Goal: Task Accomplishment & Management: Use online tool/utility

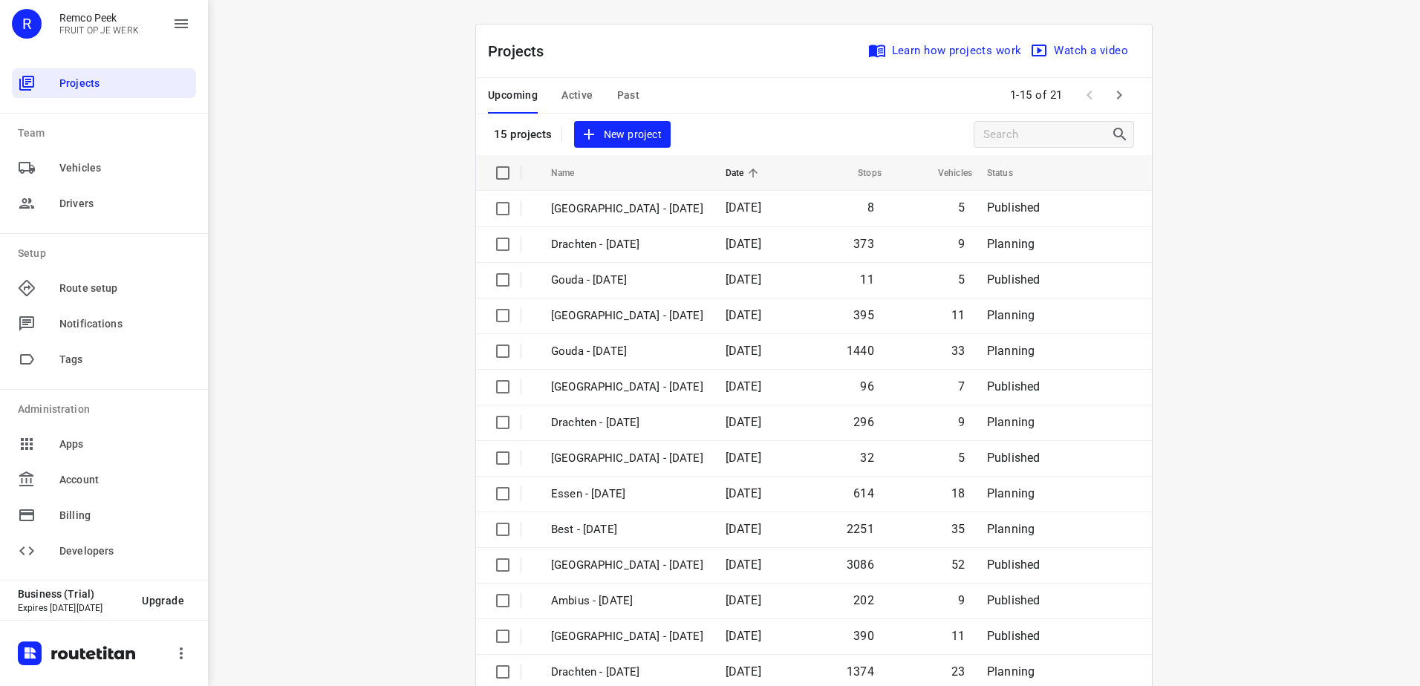
click at [864, 88] on div "Upcoming Active Past 1-15 of 21" at bounding box center [814, 96] width 676 height 36
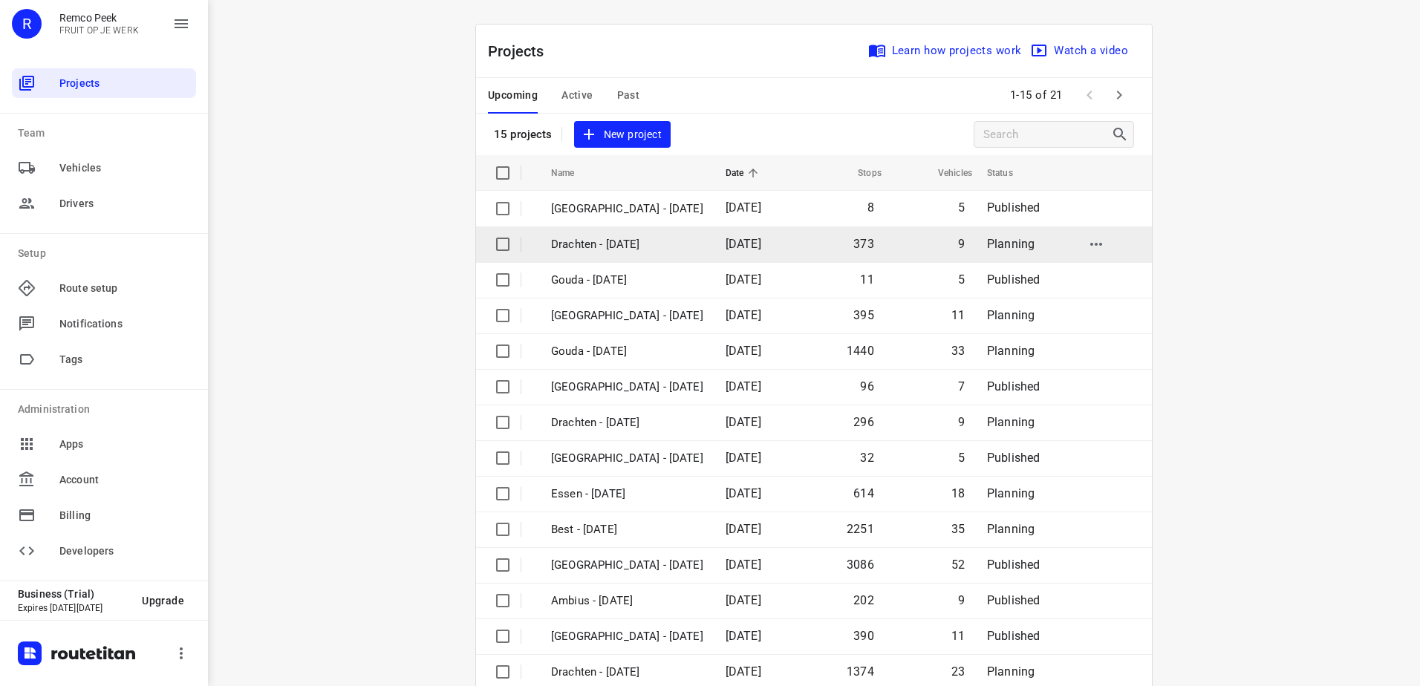
scroll to position [65, 0]
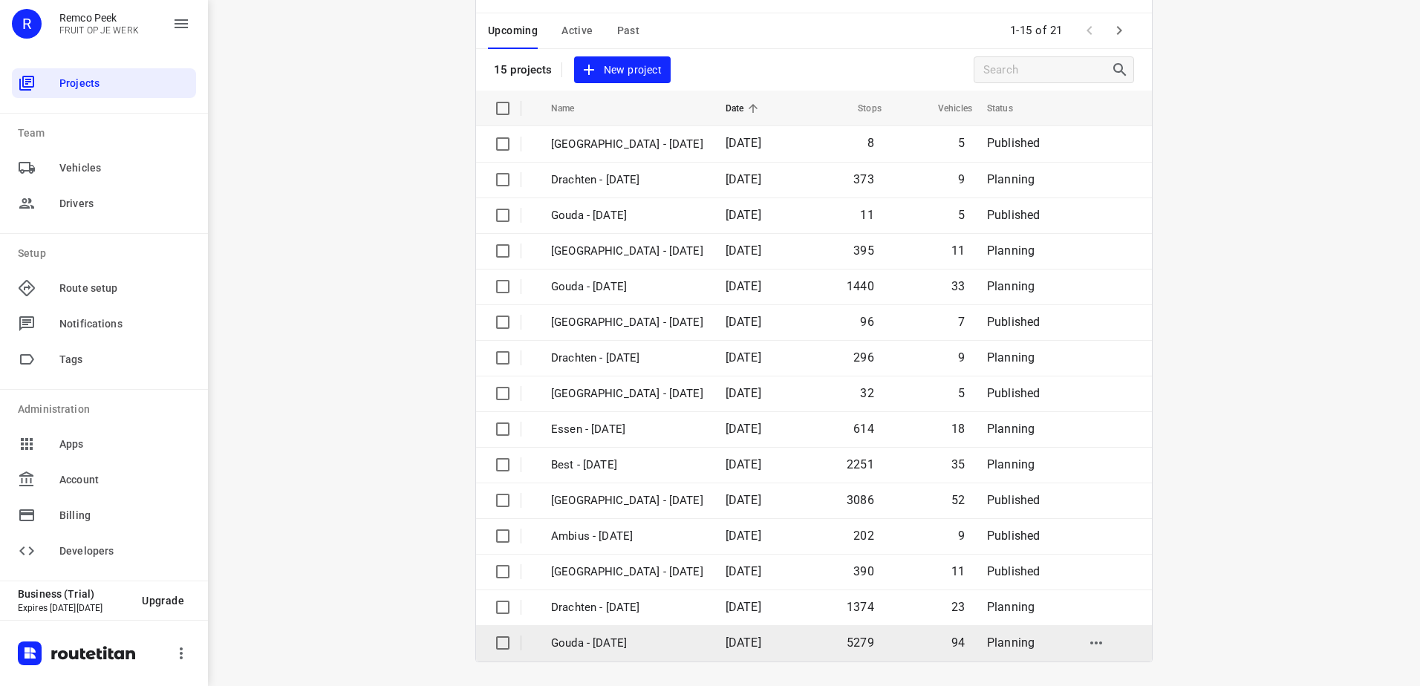
click at [679, 632] on td "Gouda - [DATE]" at bounding box center [624, 643] width 177 height 36
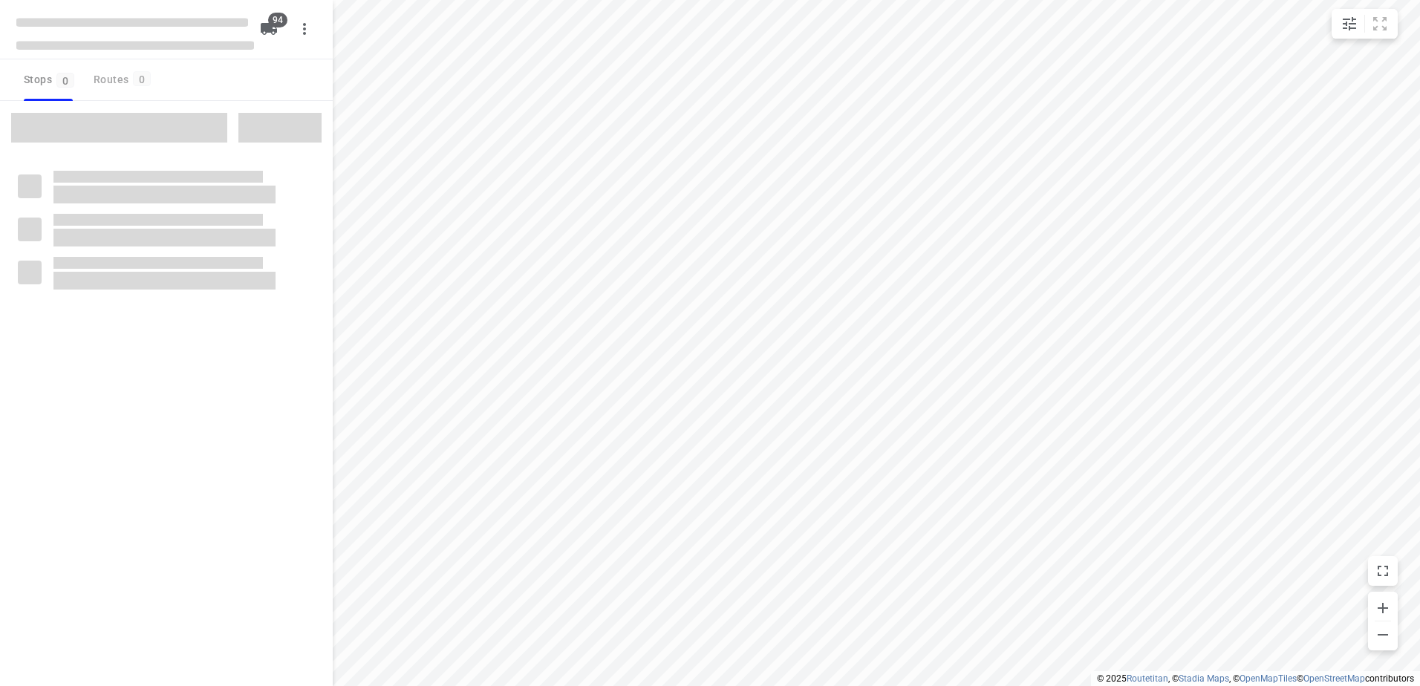
checkbox input "true"
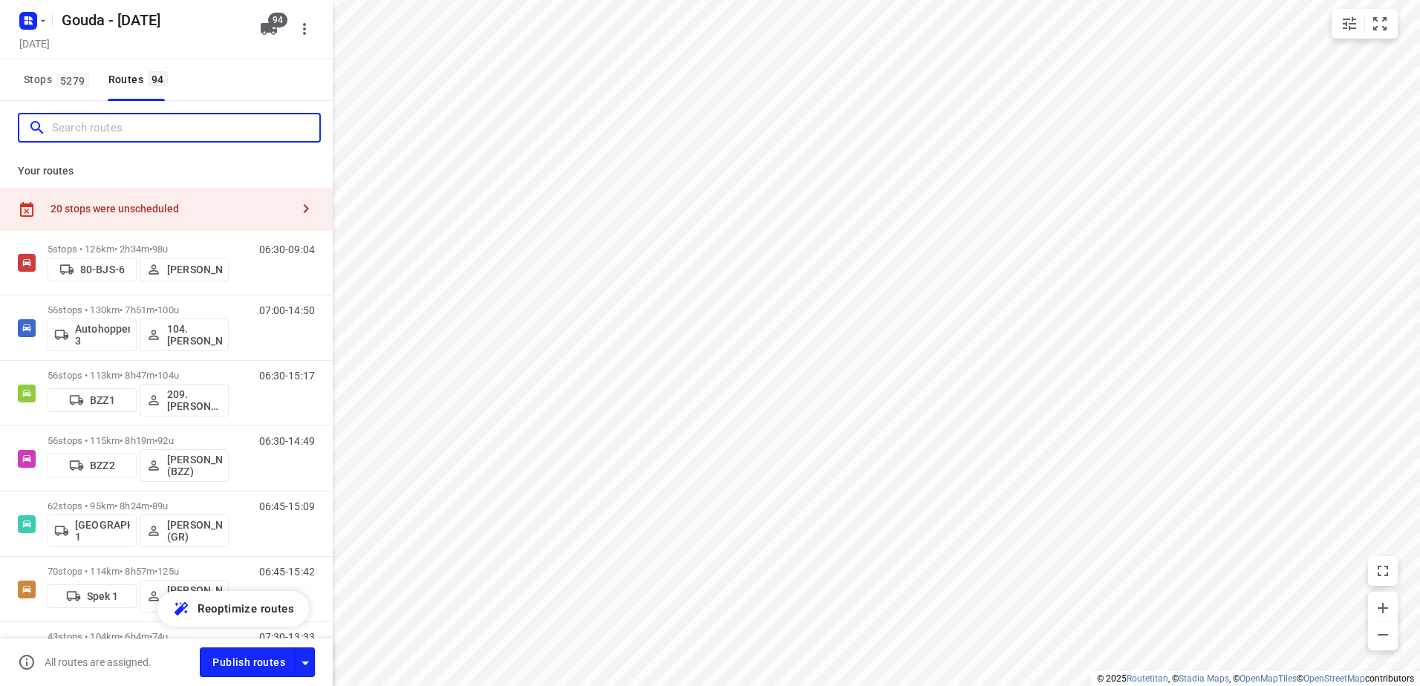
click at [139, 123] on input "Search routes" at bounding box center [185, 128] width 267 height 23
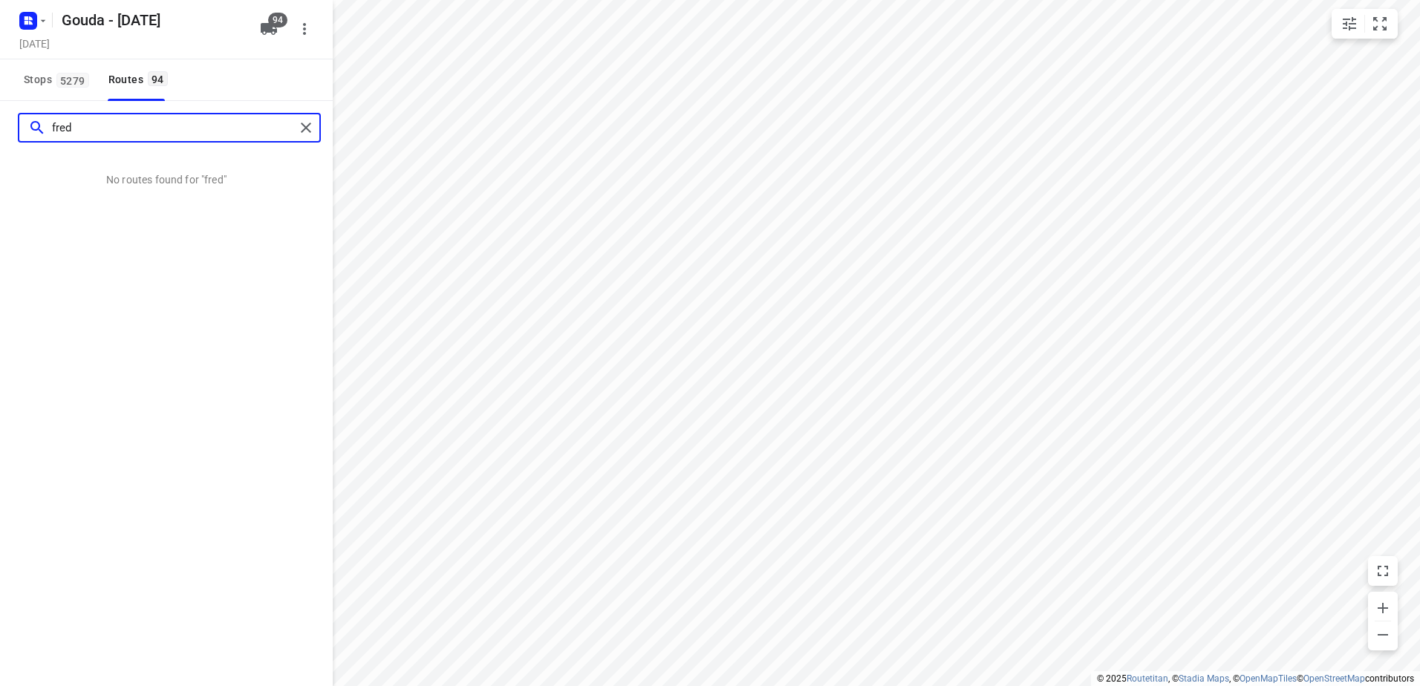
drag, startPoint x: 154, startPoint y: 122, endPoint x: 39, endPoint y: 118, distance: 115.2
click at [39, 118] on div "fred" at bounding box center [161, 128] width 267 height 23
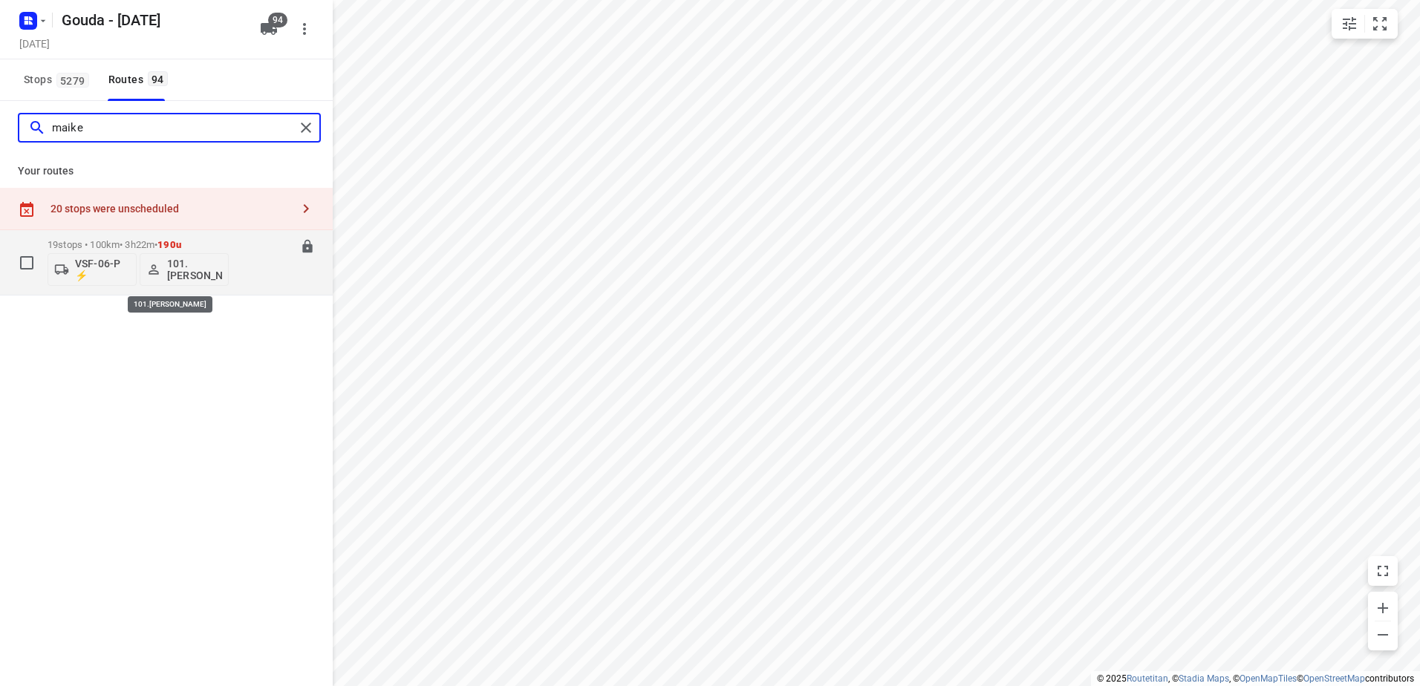
type input "maike"
click at [199, 265] on p "101.[PERSON_NAME]" at bounding box center [194, 270] width 55 height 24
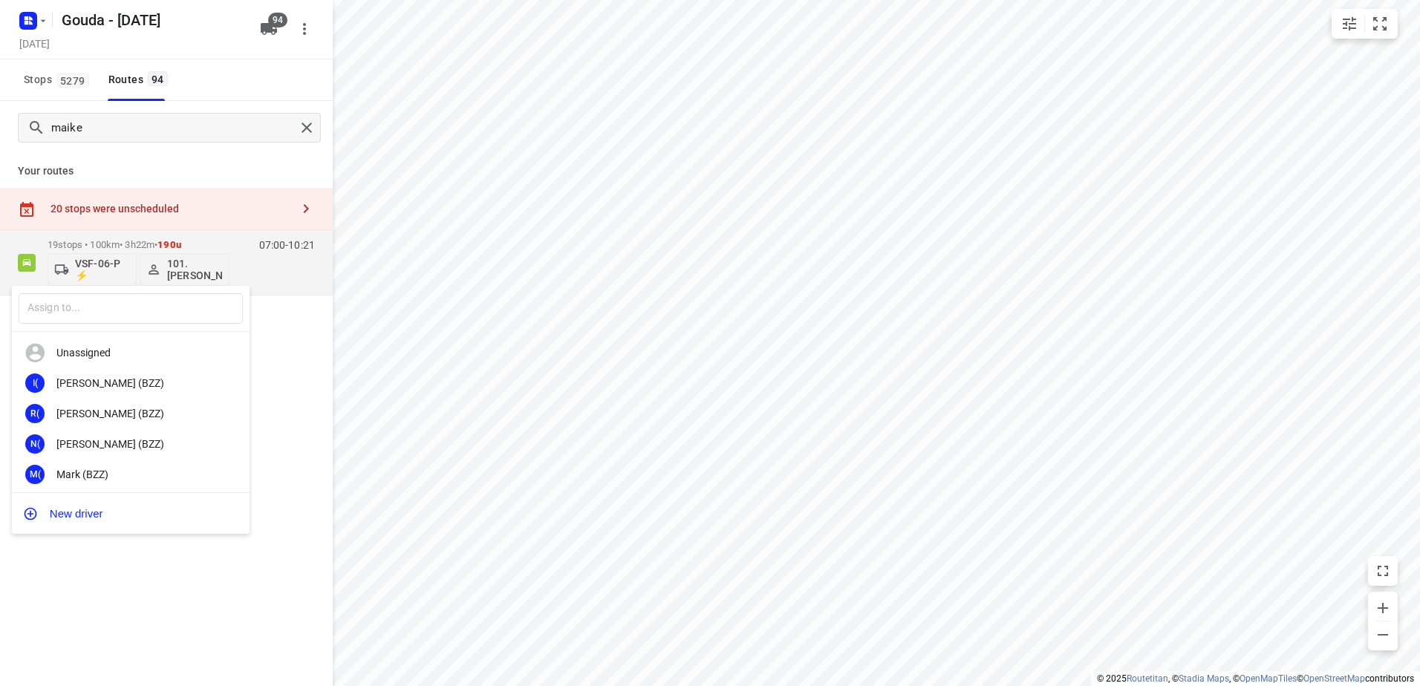
click at [302, 131] on div at bounding box center [710, 343] width 1420 height 686
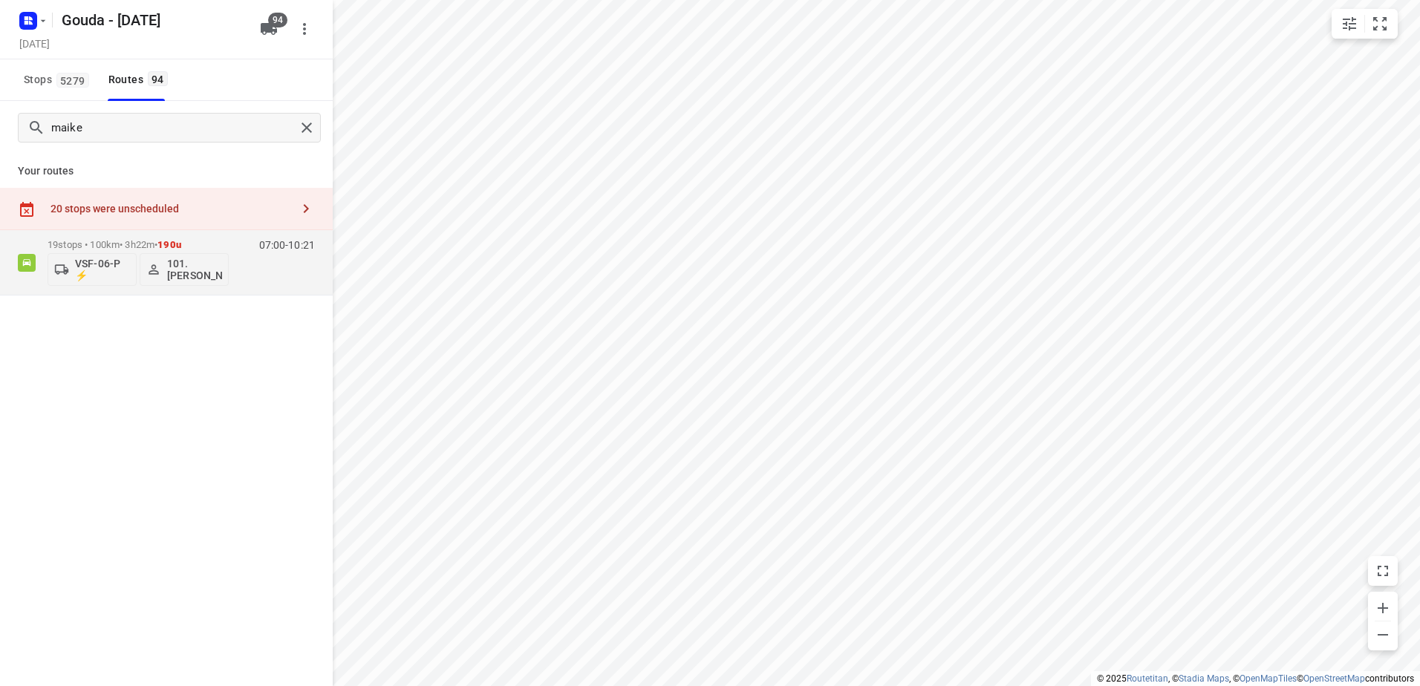
click at [304, 126] on div "​ Unassigned I( [PERSON_NAME] (BZZ) R( [PERSON_NAME] (BZZ) N( [PERSON_NAME] (BZ…" at bounding box center [710, 343] width 1420 height 686
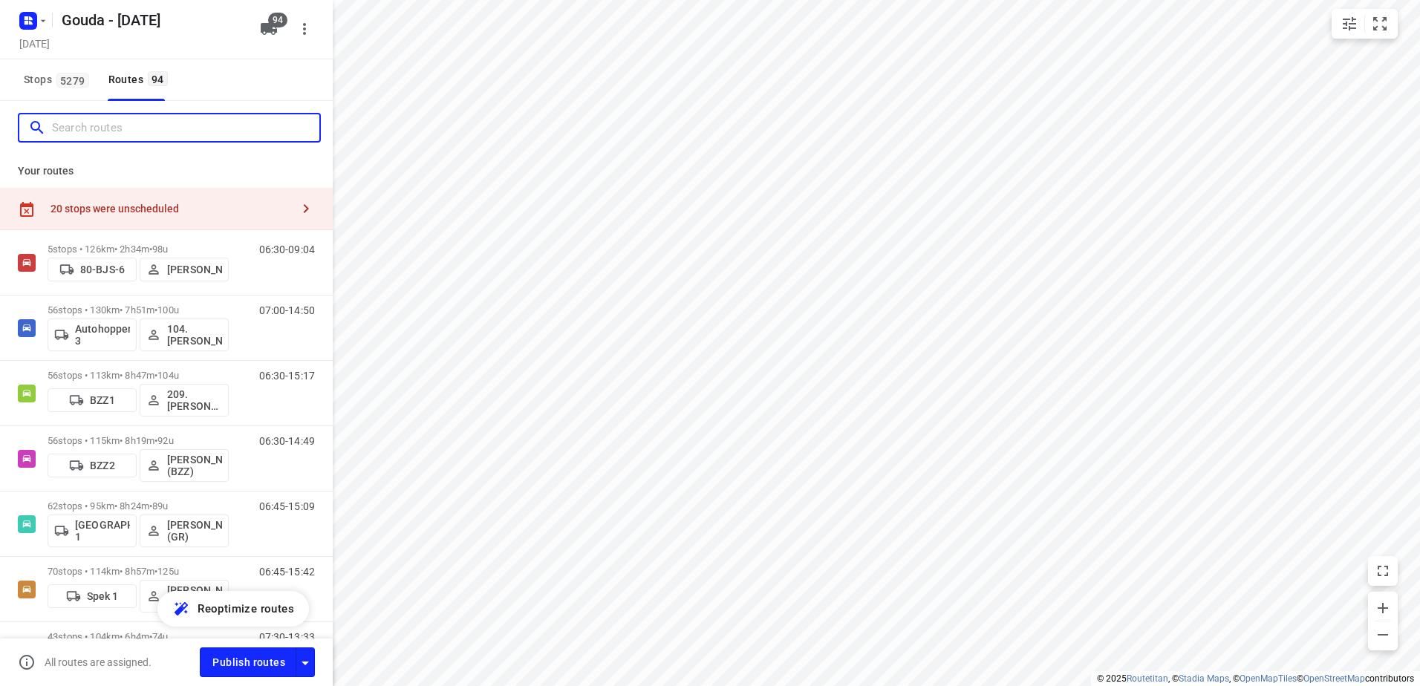
click at [247, 128] on input "Search routes" at bounding box center [185, 128] width 267 height 23
type input "d"
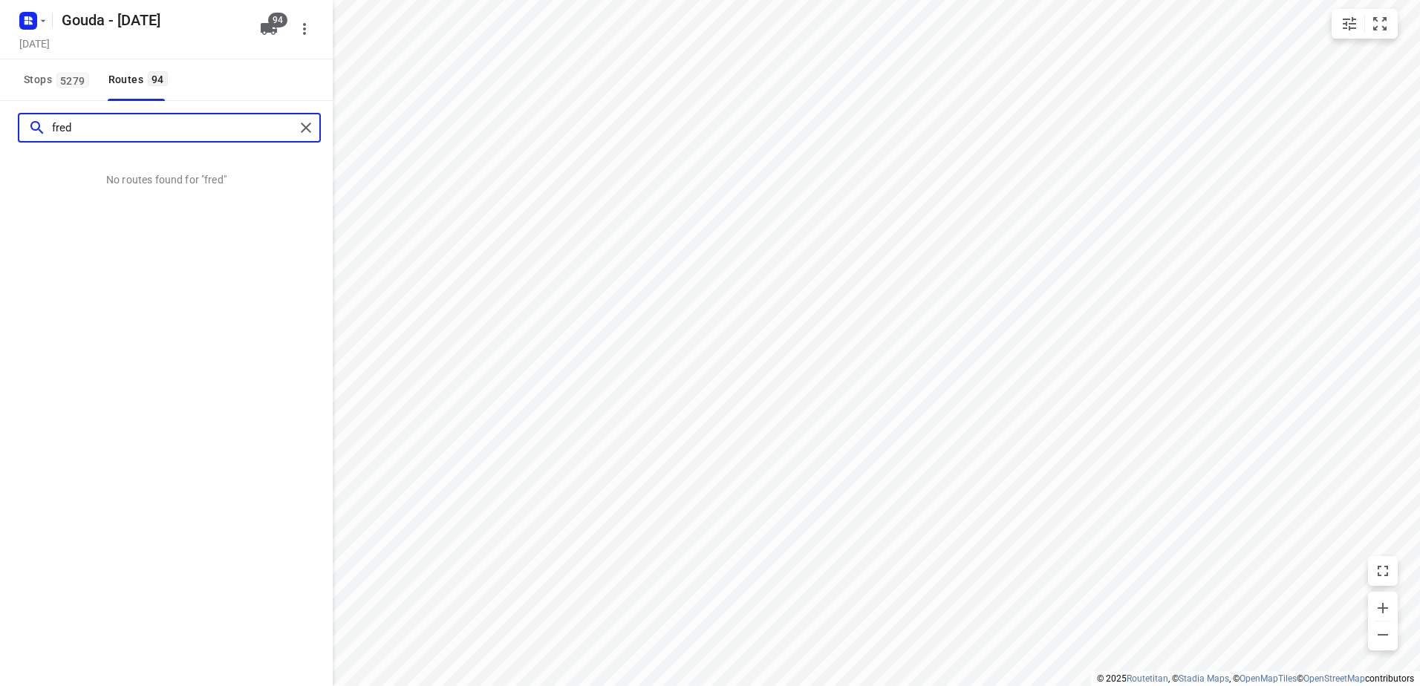
type input "fred"
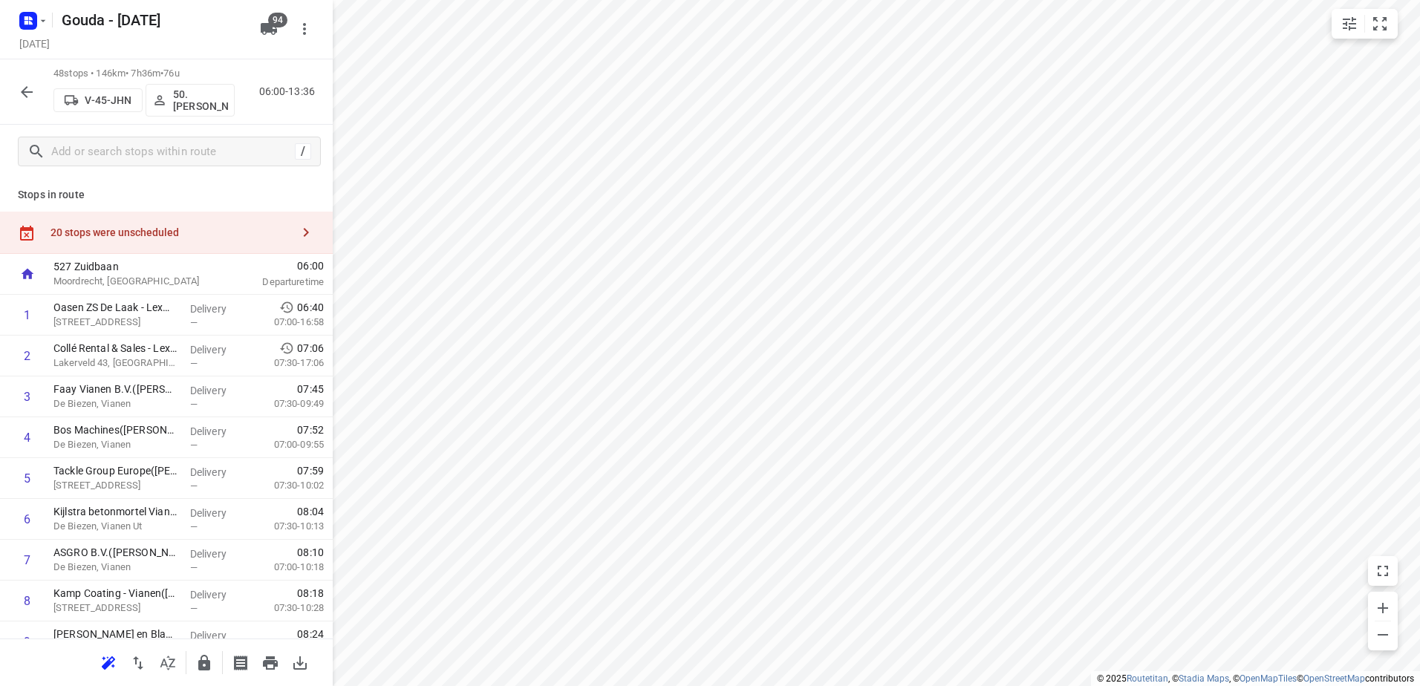
click at [198, 102] on p "50.[PERSON_NAME]" at bounding box center [200, 100] width 55 height 24
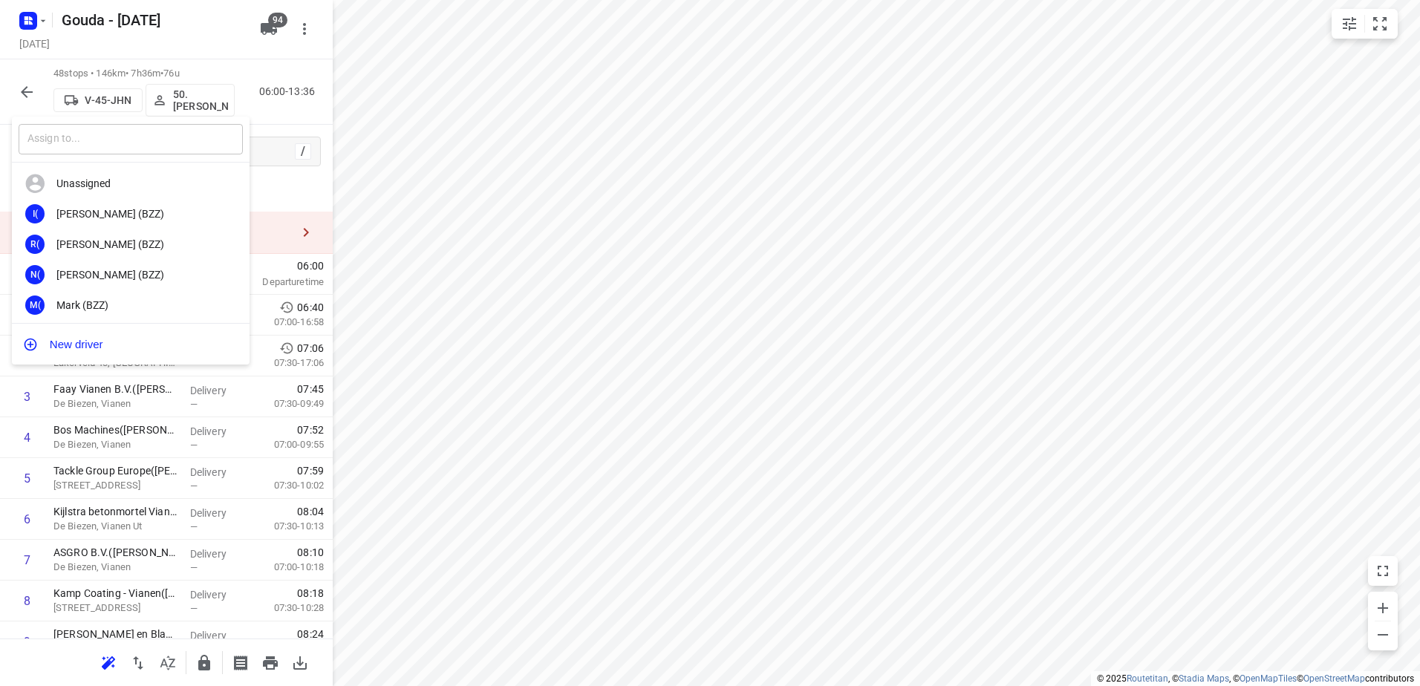
click at [168, 149] on input "text" at bounding box center [131, 139] width 224 height 30
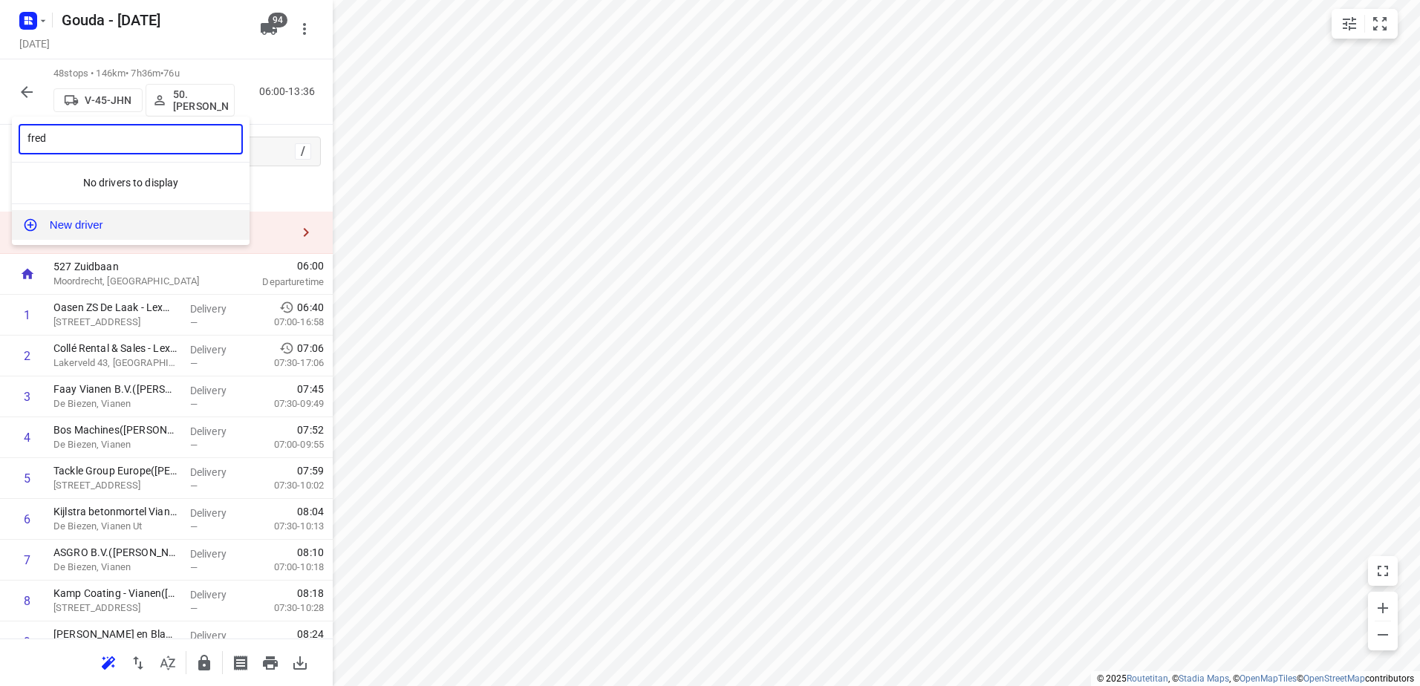
type input "[PERSON_NAME]"
drag, startPoint x: 100, startPoint y: 139, endPoint x: -20, endPoint y: 128, distance: 120.1
click at [0, 128] on html "i © 2025 Routetitan , © Stadia Maps , © OpenMapTiles © OpenStreetMap contributo…" at bounding box center [710, 343] width 1420 height 686
click at [678, 228] on div at bounding box center [710, 343] width 1420 height 686
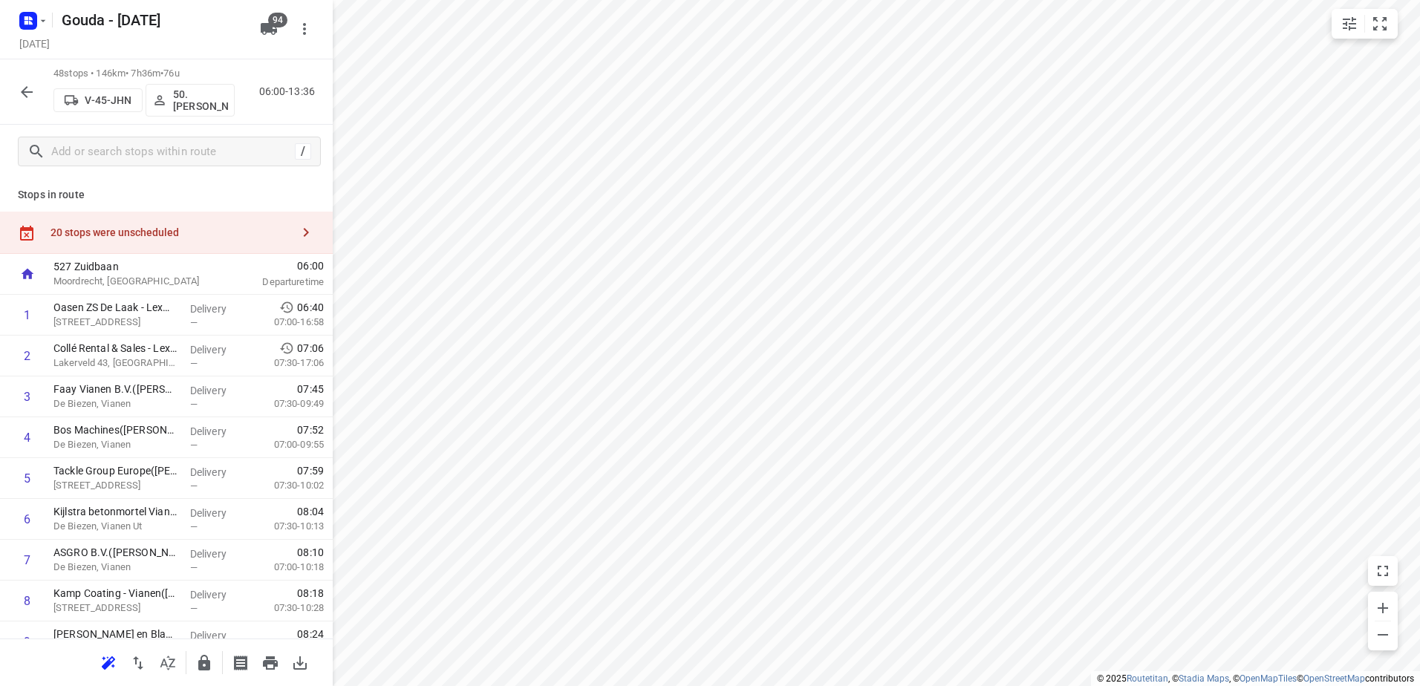
click at [85, 138] on input "text" at bounding box center [157, 129] width 169 height 17
drag, startPoint x: 85, startPoint y: 143, endPoint x: 78, endPoint y: 140, distance: 7.8
